Goal: Information Seeking & Learning: Learn about a topic

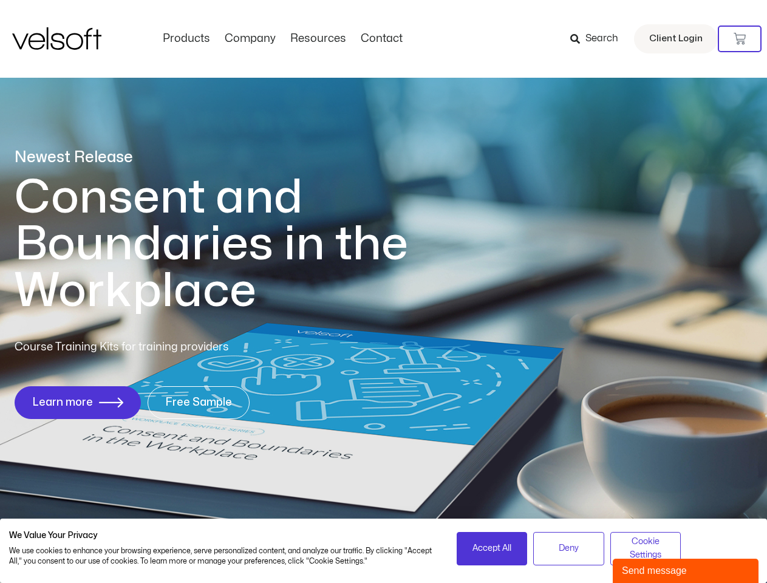
click at [383, 292] on h1 "Consent and Boundaries in the Workplace" at bounding box center [236, 244] width 443 height 140
click at [740, 39] on icon at bounding box center [740, 39] width 12 height 12
click at [492, 549] on span "Accept All" at bounding box center [492, 548] width 39 height 13
click at [569, 549] on span "Deny" at bounding box center [569, 548] width 20 height 13
click at [646, 549] on span "Cookie Settings" at bounding box center [645, 548] width 55 height 27
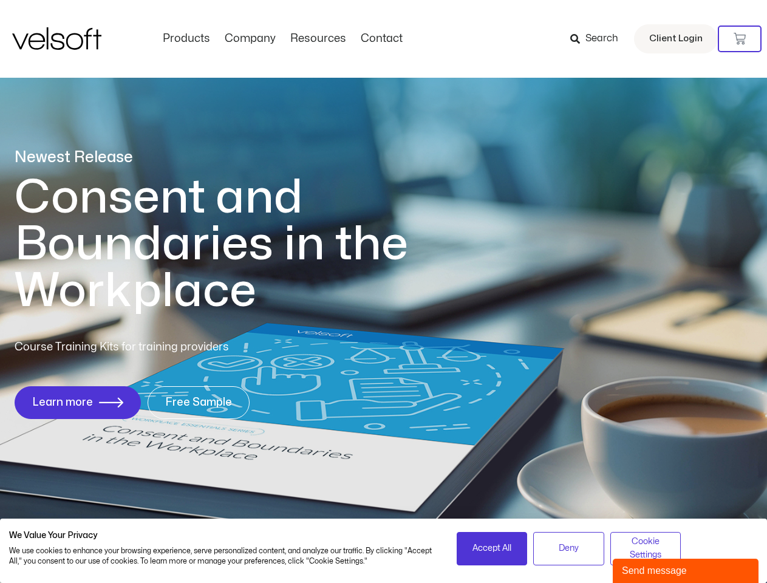
click at [686, 571] on div "Send message" at bounding box center [686, 571] width 128 height 15
